Goal: Find specific page/section

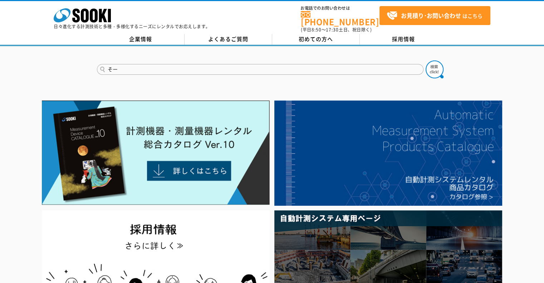
type input "そ"
type input "AD56"
click at [425, 60] on button at bounding box center [434, 69] width 18 height 18
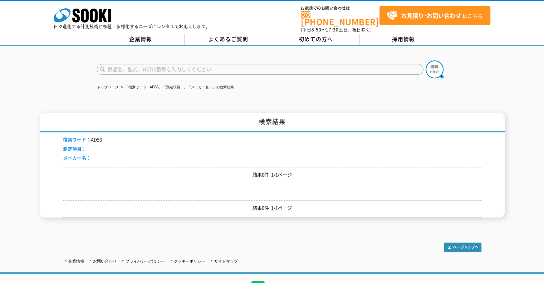
scroll to position [34, 0]
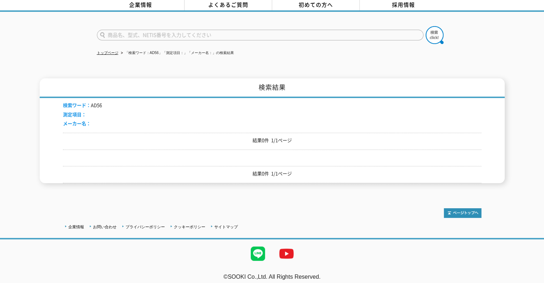
click at [128, 30] on input "text" at bounding box center [260, 35] width 326 height 11
type input "569"
click at [425, 26] on button at bounding box center [434, 35] width 18 height 18
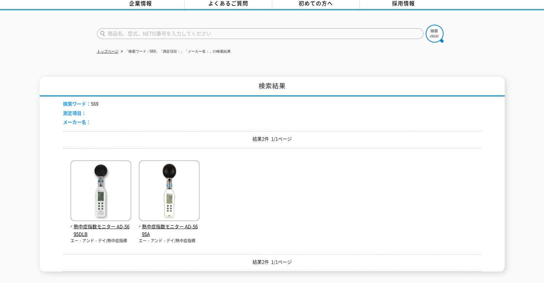
scroll to position [71, 0]
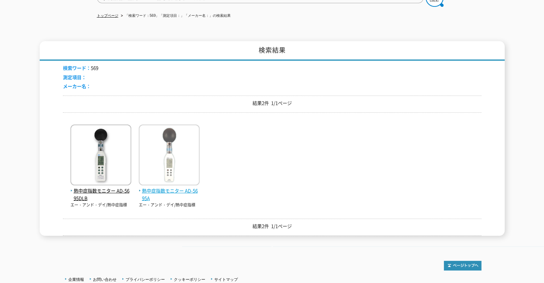
click at [152, 187] on span "熱中症指数モニター AD-5695A" at bounding box center [169, 194] width 61 height 15
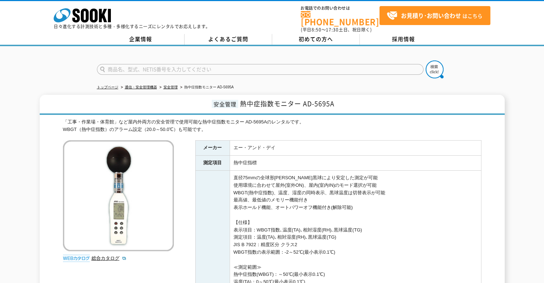
scroll to position [36, 0]
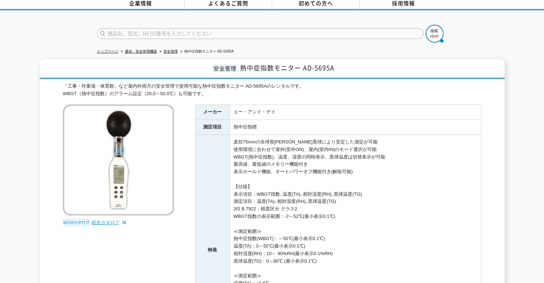
click at [105, 219] on link "総合カタログ" at bounding box center [109, 221] width 35 height 5
